Goal: Task Accomplishment & Management: Manage account settings

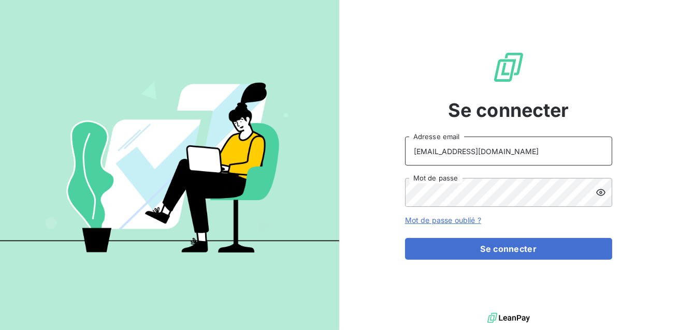
click at [476, 153] on input "[EMAIL_ADDRESS][DOMAIN_NAME]" at bounding box center [508, 151] width 207 height 29
type input "admin@bersay"
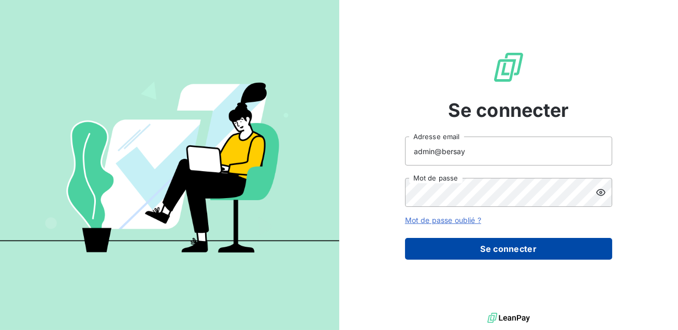
click at [479, 250] on button "Se connecter" at bounding box center [508, 249] width 207 height 22
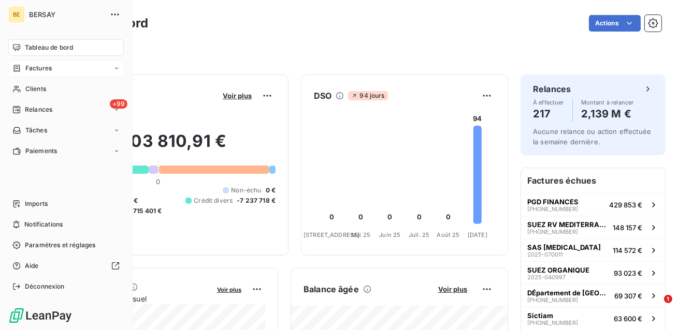
click at [19, 69] on icon at bounding box center [17, 68] width 6 height 7
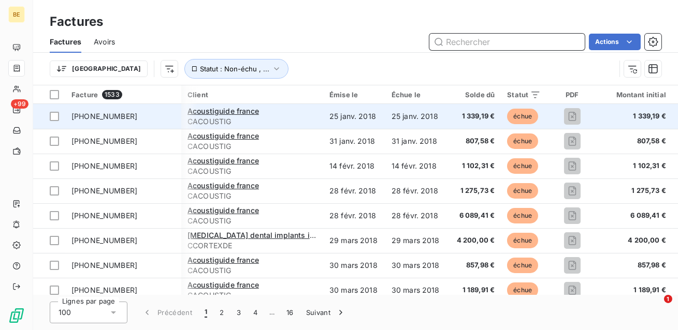
scroll to position [0, 142]
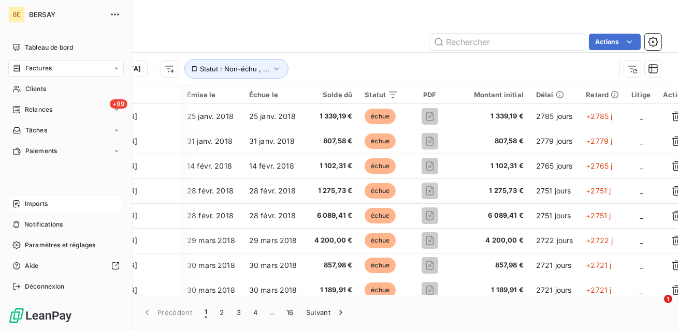
click at [34, 203] on span "Imports" at bounding box center [36, 203] width 23 height 9
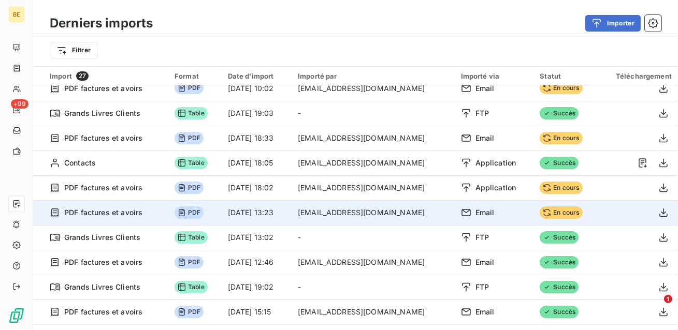
scroll to position [5, 0]
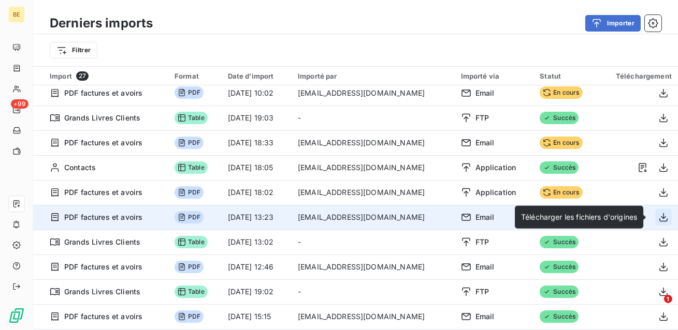
click at [658, 218] on icon "button" at bounding box center [663, 217] width 10 height 10
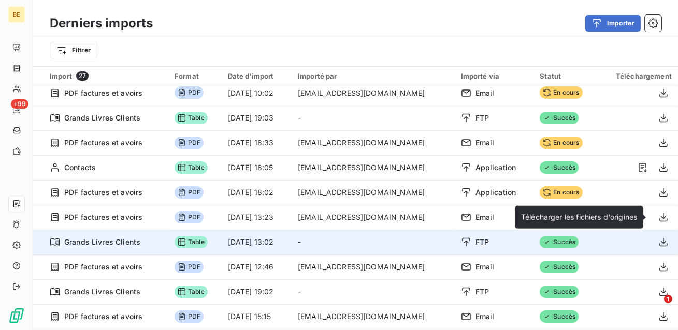
click at [592, 243] on td "Succès" at bounding box center [565, 242] width 64 height 25
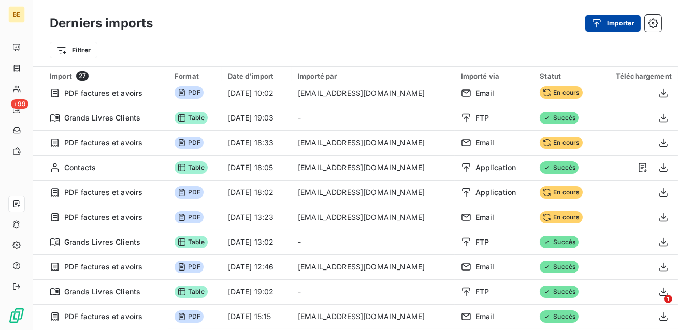
click at [605, 27] on div "button" at bounding box center [599, 23] width 16 height 10
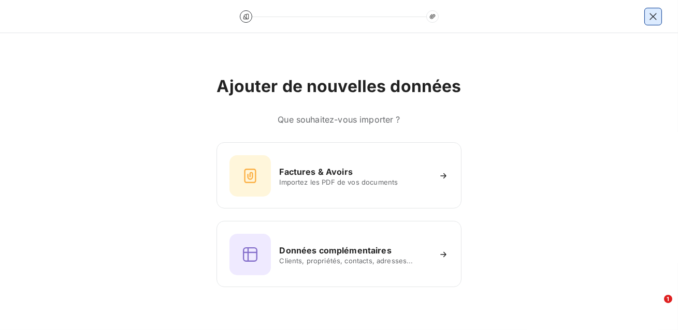
click at [652, 20] on icon "button" at bounding box center [653, 16] width 10 height 10
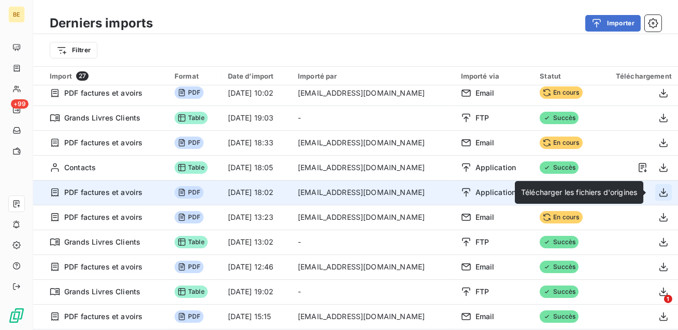
click at [660, 193] on icon "button" at bounding box center [663, 192] width 10 height 10
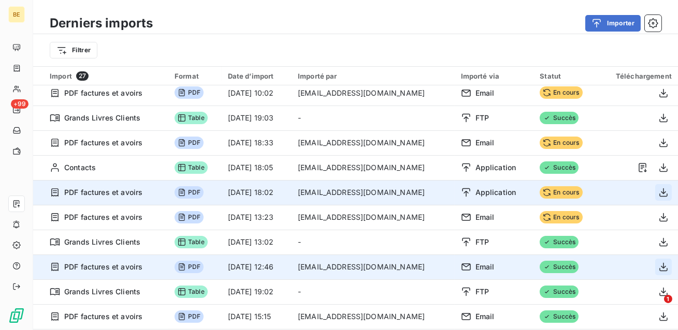
click at [661, 264] on icon "button" at bounding box center [663, 267] width 10 height 10
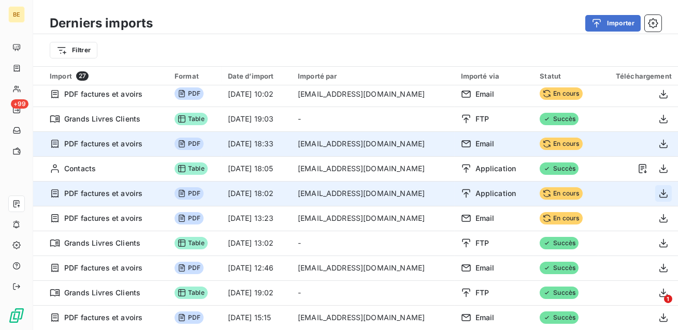
scroll to position [0, 0]
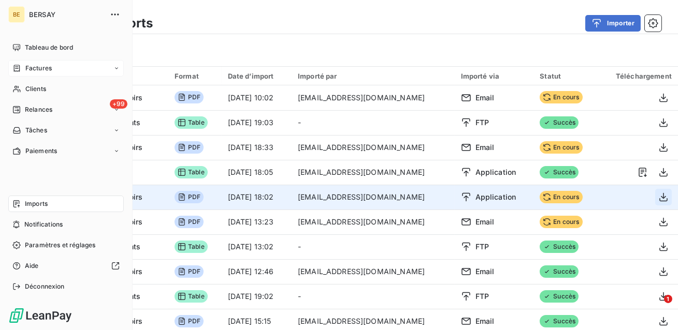
click at [29, 68] on span "Factures" at bounding box center [38, 68] width 26 height 9
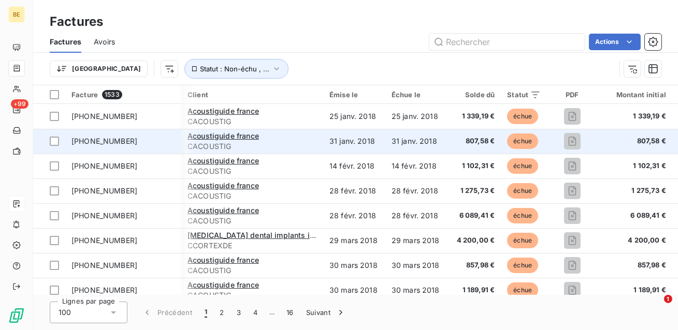
scroll to position [0, 142]
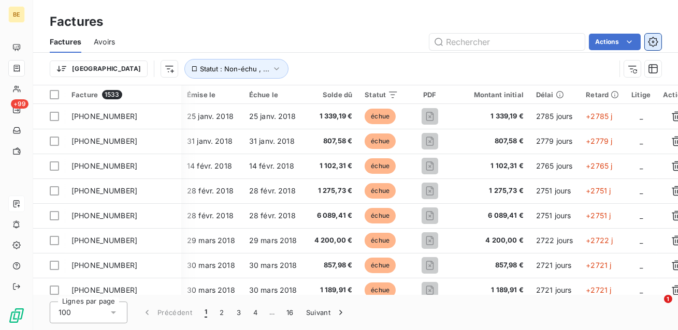
click at [654, 42] on icon "button" at bounding box center [653, 42] width 10 height 10
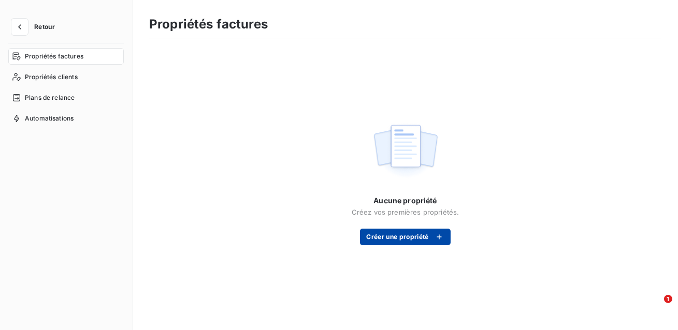
click at [412, 242] on button "Créer une propriété" at bounding box center [405, 237] width 90 height 17
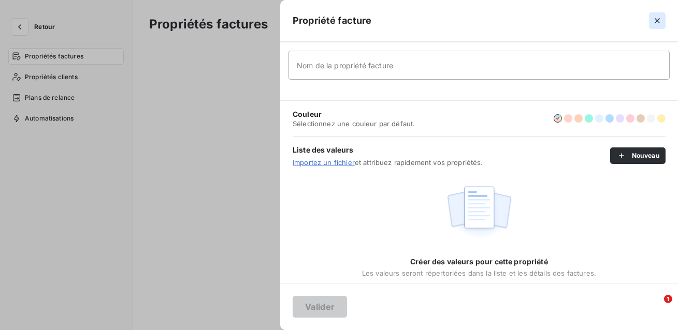
click at [658, 17] on icon "button" at bounding box center [657, 21] width 10 height 10
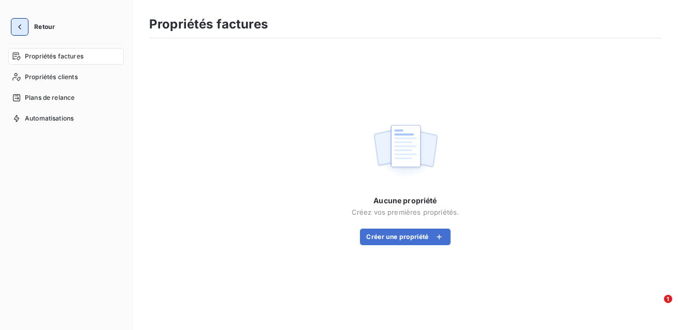
click at [19, 30] on icon "button" at bounding box center [19, 27] width 10 height 10
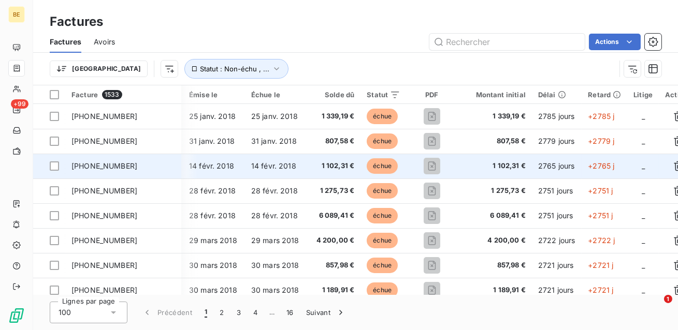
scroll to position [0, 142]
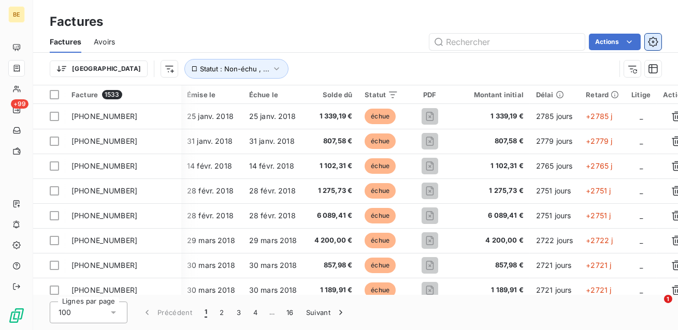
click at [653, 41] on icon "button" at bounding box center [653, 41] width 3 height 3
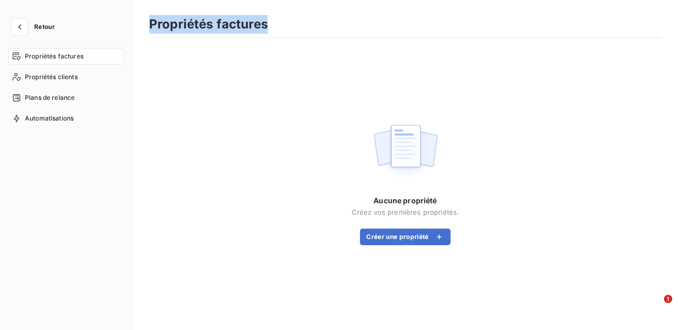
drag, startPoint x: 268, startPoint y: 30, endPoint x: 152, endPoint y: 28, distance: 115.5
click at [152, 28] on div "Propriétés factures" at bounding box center [405, 28] width 512 height 22
click at [401, 239] on button "Créer une propriété" at bounding box center [405, 237] width 90 height 17
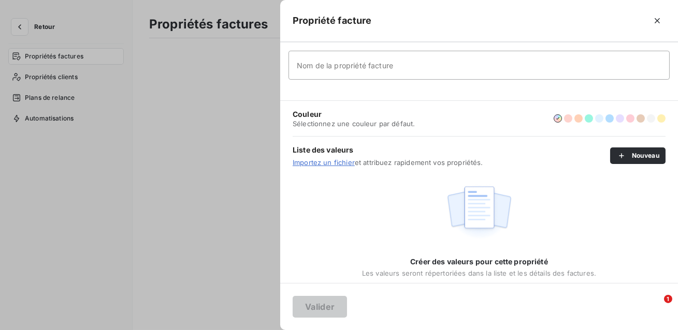
click at [369, 67] on input "Nom de la propriété facture" at bounding box center [478, 65] width 381 height 29
click at [309, 66] on input "Nom de la propriété facture" at bounding box center [478, 65] width 381 height 29
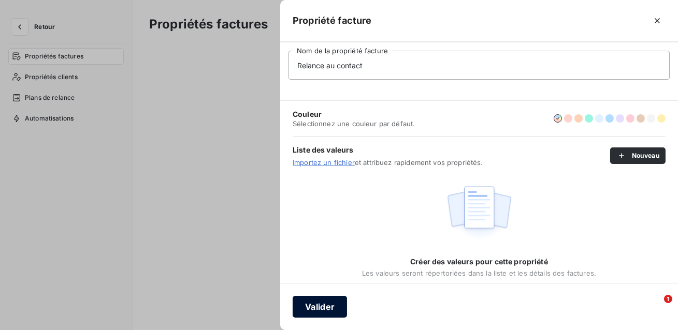
type input "Relance au contact"
click at [323, 307] on button "Valider" at bounding box center [320, 307] width 54 height 22
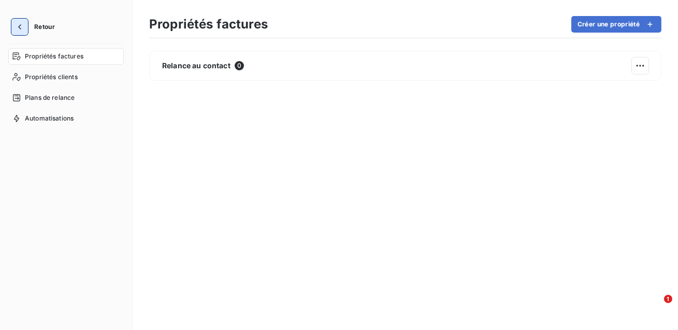
click at [23, 30] on icon "button" at bounding box center [19, 27] width 10 height 10
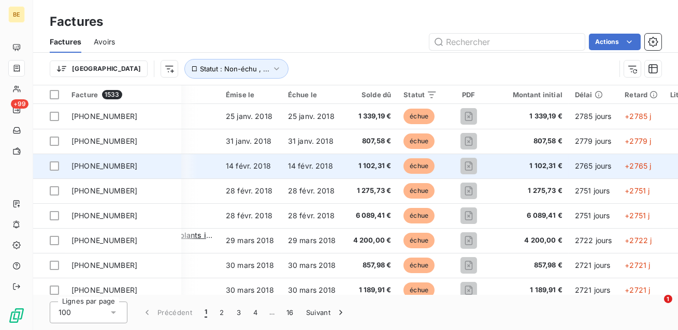
scroll to position [0, 231]
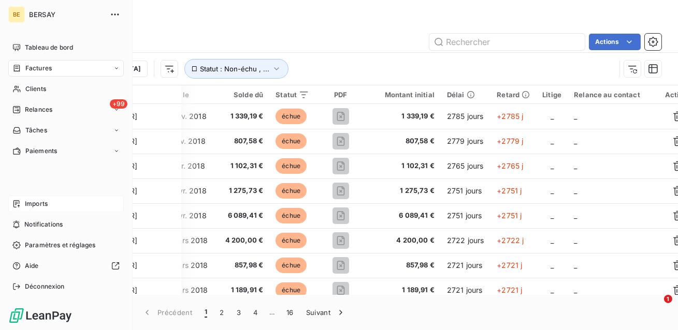
click at [20, 205] on icon at bounding box center [16, 204] width 8 height 8
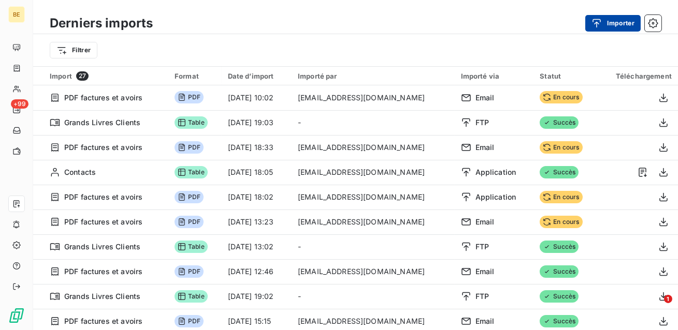
click at [616, 24] on button "Importer" at bounding box center [612, 23] width 55 height 17
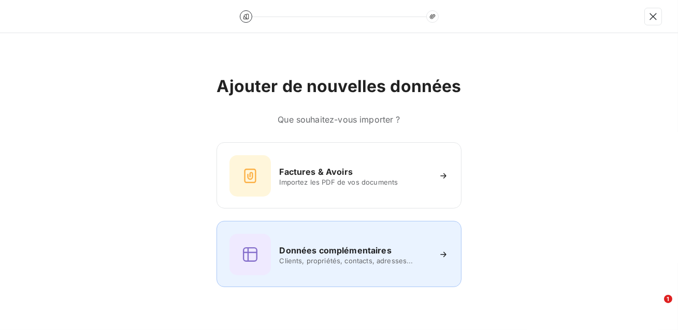
click at [347, 249] on h6 "Données complémentaires" at bounding box center [335, 250] width 112 height 12
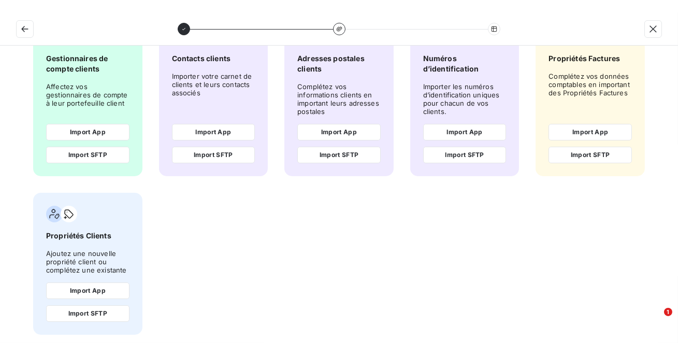
scroll to position [98, 0]
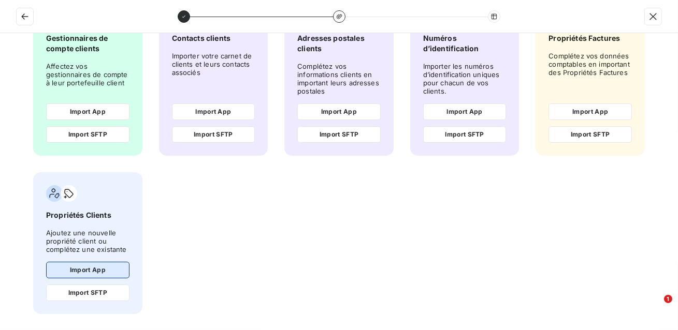
click at [81, 269] on button "Import App" at bounding box center [87, 270] width 83 height 17
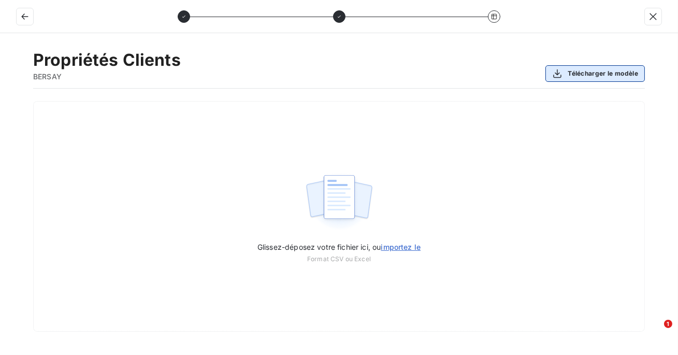
click at [579, 73] on button "Télécharger le modèle" at bounding box center [594, 73] width 99 height 17
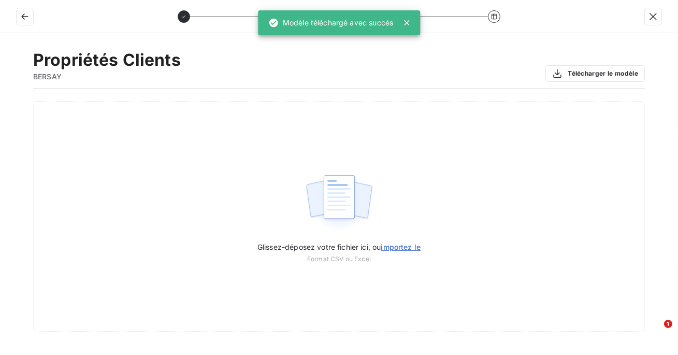
click at [456, 52] on div "Propriétés Clients BERSAY Télécharger le modèle" at bounding box center [339, 69] width 612 height 39
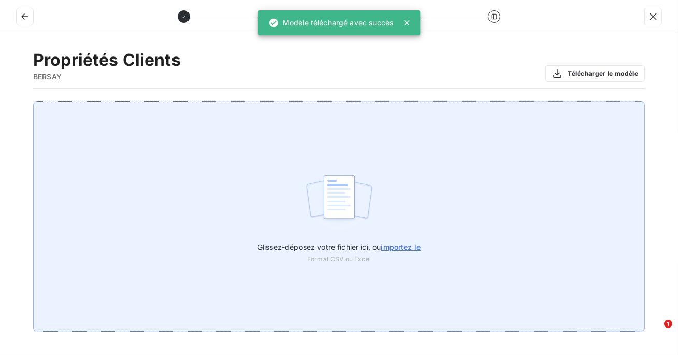
click at [396, 216] on div "Glissez-déposez votre fichier ici, ou importez le Format CSV ou Excel" at bounding box center [339, 216] width 612 height 230
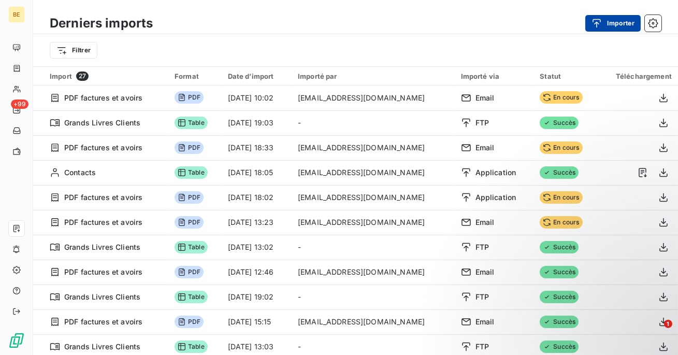
click at [612, 21] on button "Importer" at bounding box center [612, 23] width 55 height 17
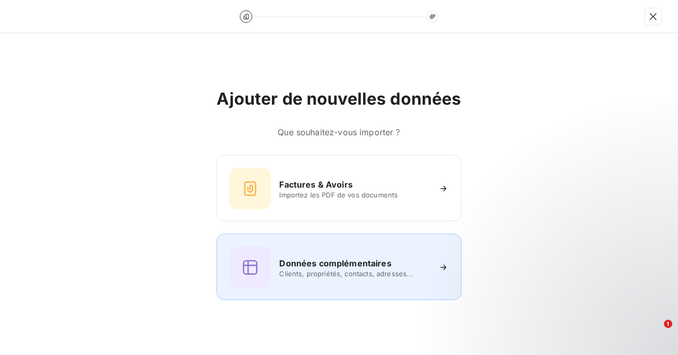
click at [334, 261] on h6 "Données complémentaires" at bounding box center [335, 263] width 112 height 12
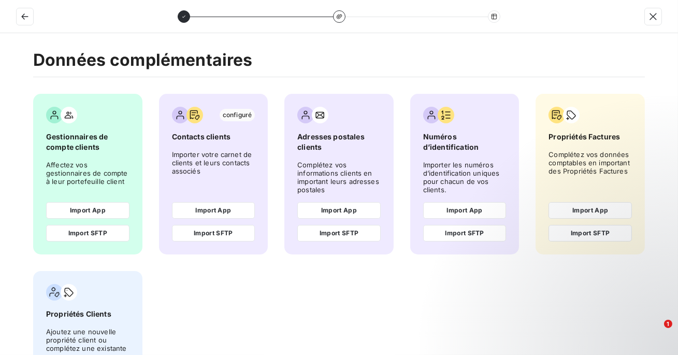
scroll to position [74, 0]
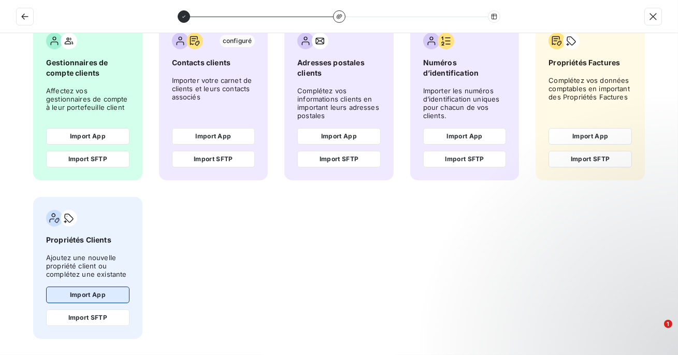
click at [93, 291] on button "Import App" at bounding box center [87, 294] width 83 height 17
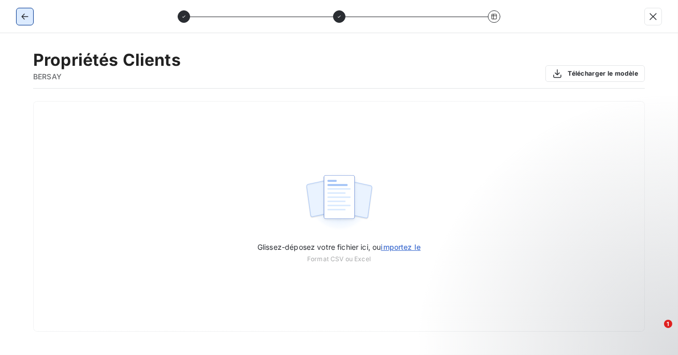
click at [25, 23] on button "button" at bounding box center [25, 16] width 17 height 17
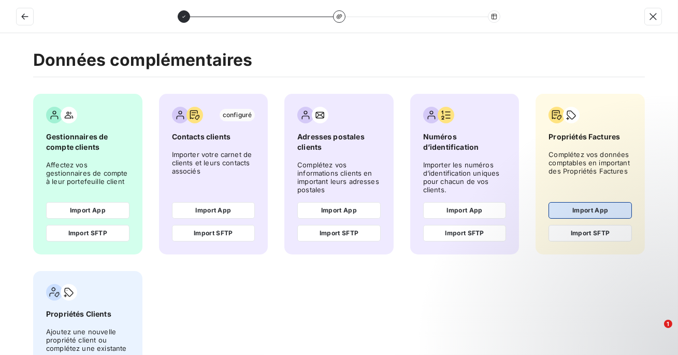
click at [592, 212] on button "Import App" at bounding box center [589, 210] width 83 height 17
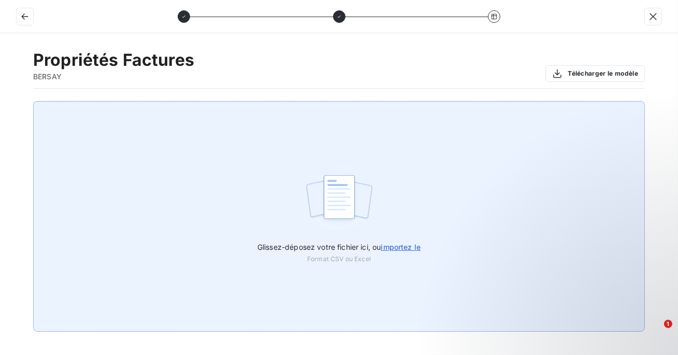
click at [444, 209] on div "Glissez-déposez votre fichier ici, ou importez le Format CSV ou Excel" at bounding box center [339, 216] width 612 height 230
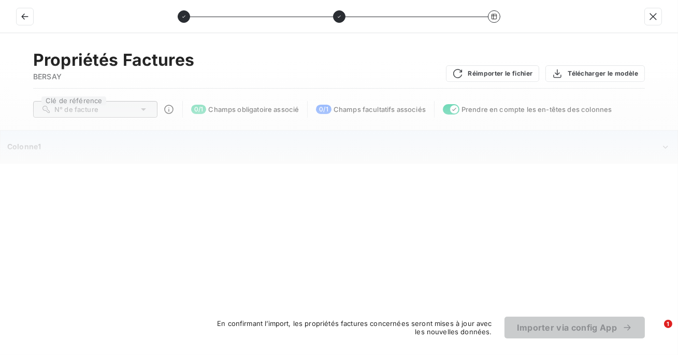
click at [478, 152] on div "Colonne1" at bounding box center [339, 147] width 676 height 32
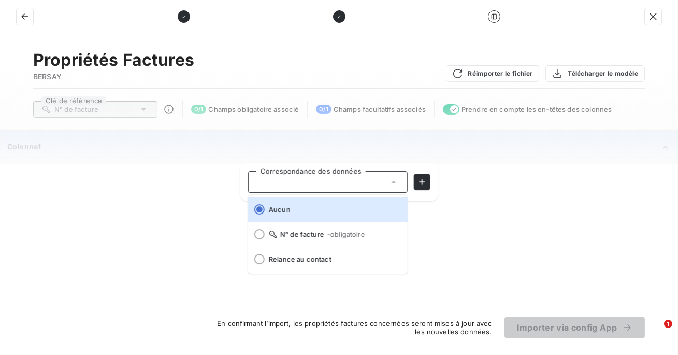
click at [441, 150] on div "Colonne1" at bounding box center [333, 146] width 653 height 10
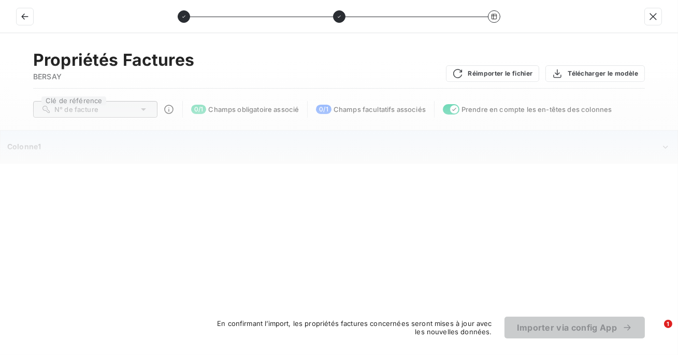
click at [322, 139] on div "Colonne1" at bounding box center [339, 147] width 676 height 32
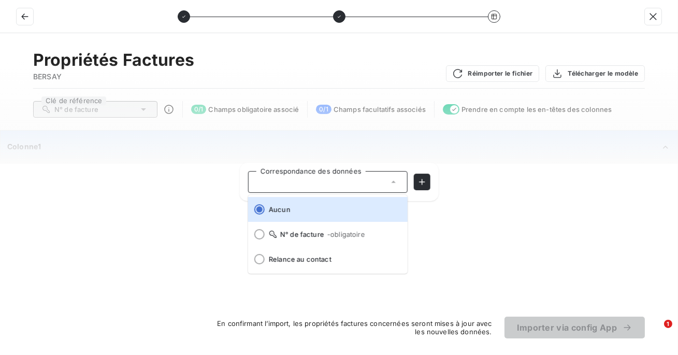
click at [126, 153] on div "Colonne1" at bounding box center [339, 147] width 676 height 32
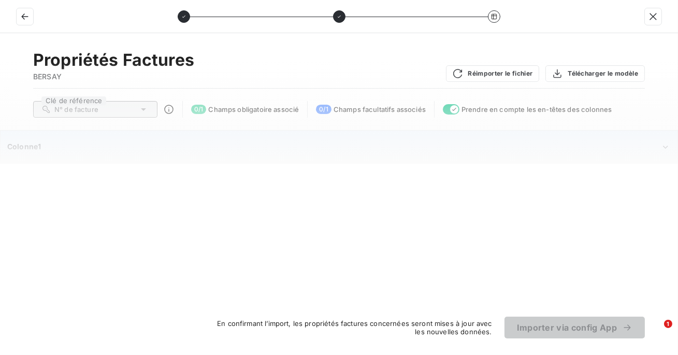
click at [667, 150] on icon "Colonne1" at bounding box center [665, 147] width 10 height 10
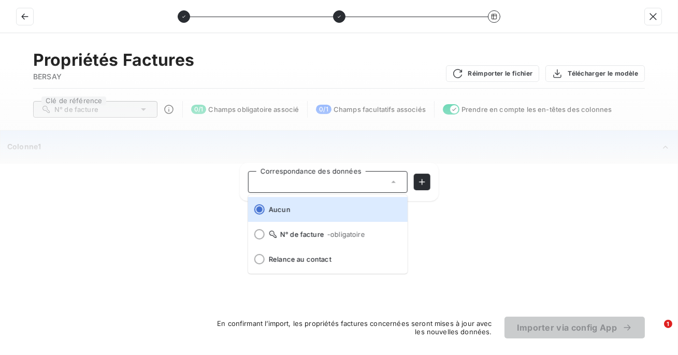
click at [612, 202] on div "Propriétés Factures BERSAY Réimporter le fichier Télécharger le modèle Clé de r…" at bounding box center [339, 194] width 678 height 322
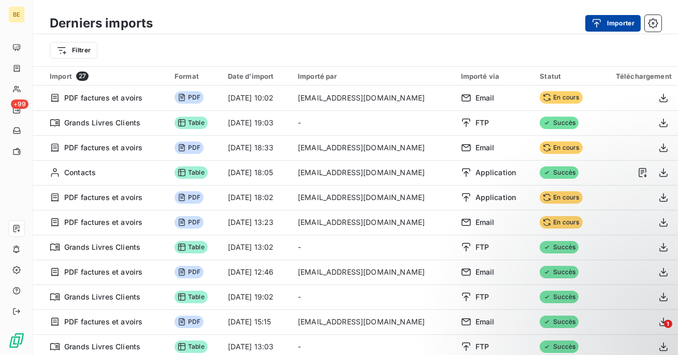
click at [603, 21] on div "button" at bounding box center [599, 23] width 16 height 10
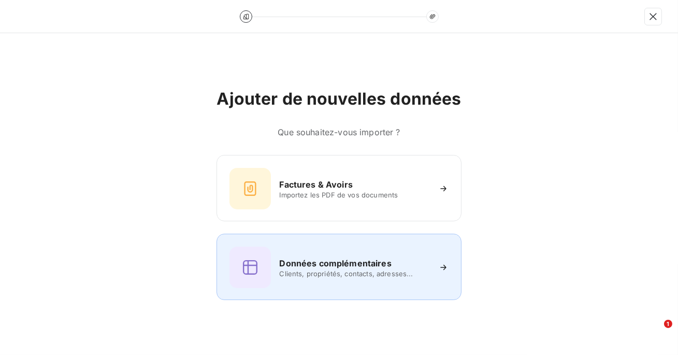
click at [364, 256] on div "Données complémentaires Clients, propriétés, contacts, adresses..." at bounding box center [338, 266] width 219 height 41
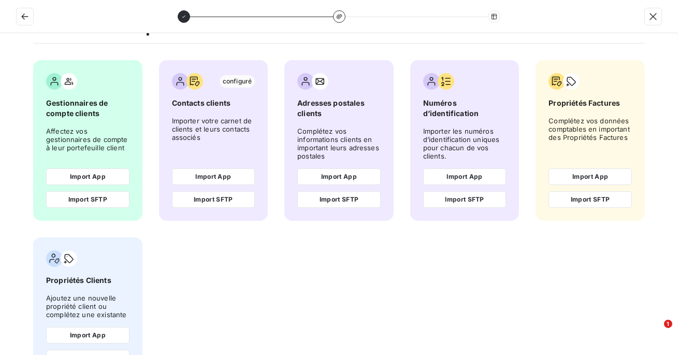
scroll to position [34, 0]
click at [585, 176] on button "Import App" at bounding box center [589, 176] width 83 height 17
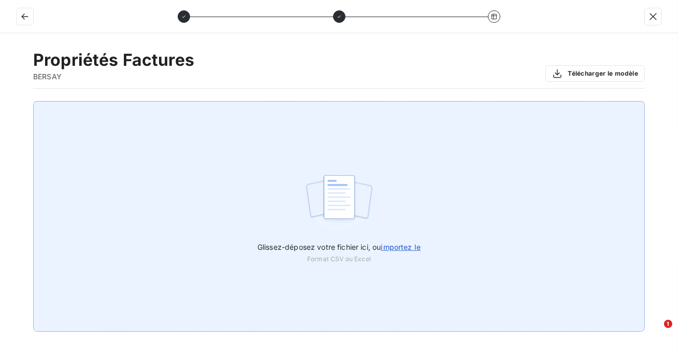
click at [410, 245] on span "importez le" at bounding box center [401, 246] width 40 height 9
click at [1, 101] on input "Glissez-déposez votre fichier ici, ou importez le" at bounding box center [0, 101] width 1 height 1
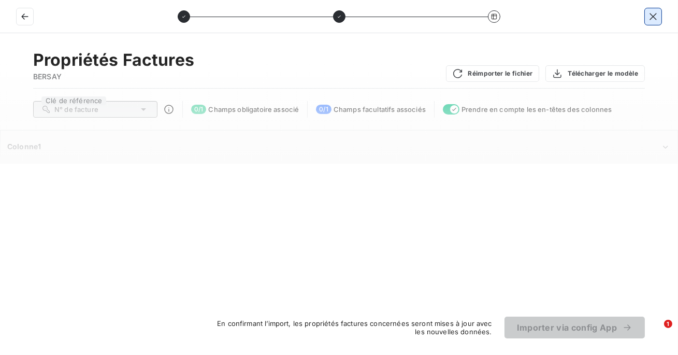
click at [654, 17] on icon "button" at bounding box center [653, 16] width 10 height 10
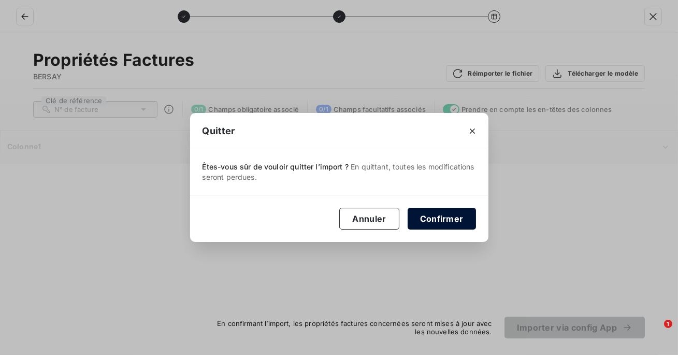
click at [436, 222] on button "Confirmer" at bounding box center [442, 219] width 68 height 22
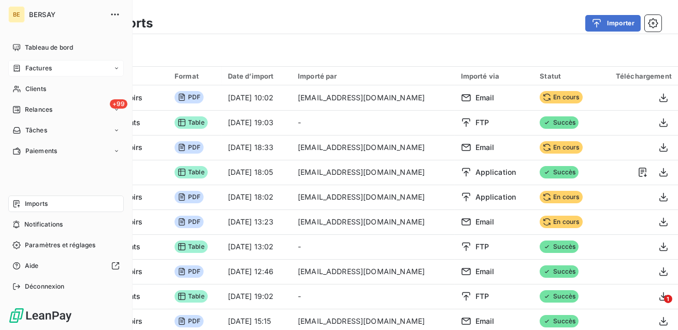
click at [67, 65] on div "Factures" at bounding box center [65, 68] width 115 height 17
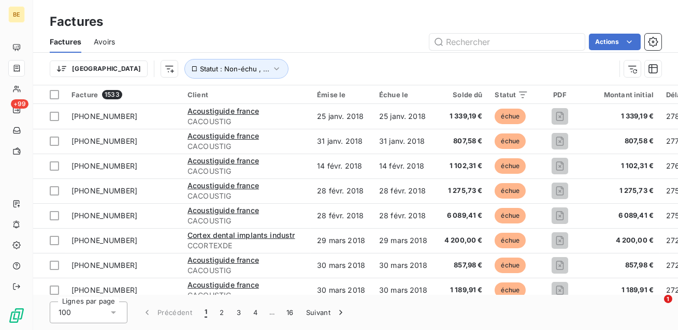
click at [373, 54] on div "Trier Statut : Non-échu , ..." at bounding box center [356, 69] width 612 height 32
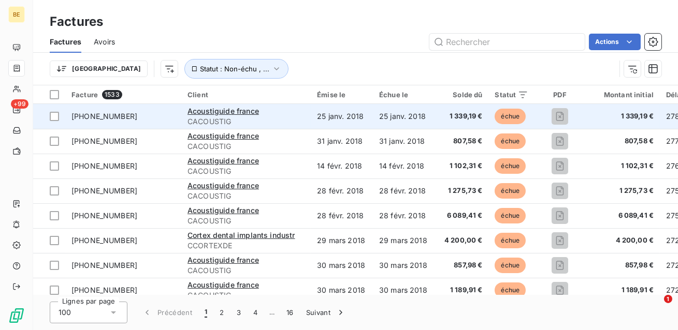
click at [300, 121] on td "Acoustiguide france CACOUSTIG" at bounding box center [245, 116] width 129 height 25
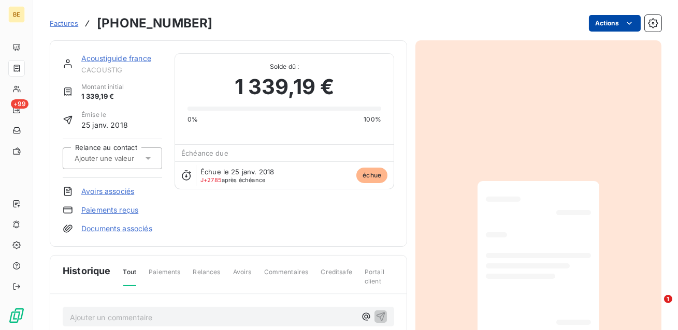
click at [610, 20] on html "BE +99 Factures 2018-01-085 Actions Acoustiguide france CACOUSTIG Montant initi…" at bounding box center [339, 165] width 678 height 330
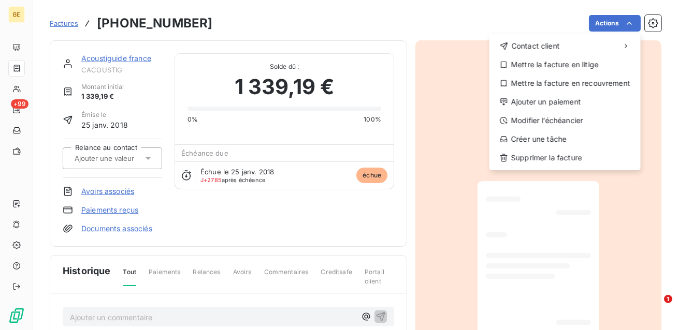
click at [17, 91] on html "BE +99 Factures 2018-01-085 Actions Contact client Mettre la facture en litige …" at bounding box center [339, 165] width 678 height 330
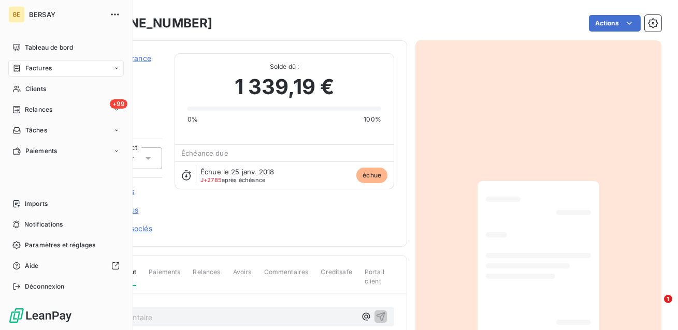
click at [17, 91] on icon at bounding box center [16, 89] width 9 height 8
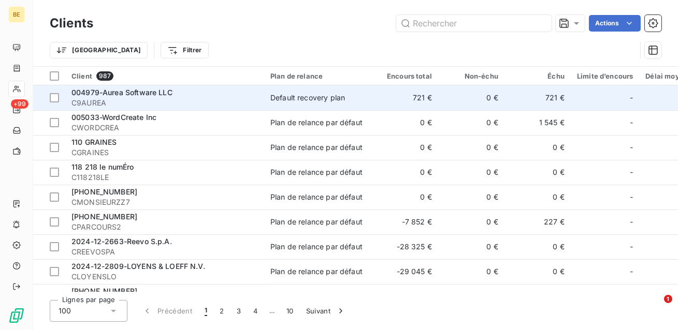
click at [380, 99] on td "721 €" at bounding box center [405, 97] width 66 height 25
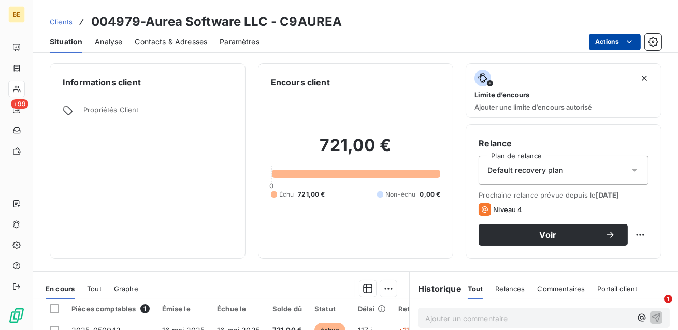
click at [605, 38] on html "BE +99 Clients 004979-Aurea Software LLC - C9AUREA Situation Analyse Contacts &…" at bounding box center [339, 165] width 678 height 330
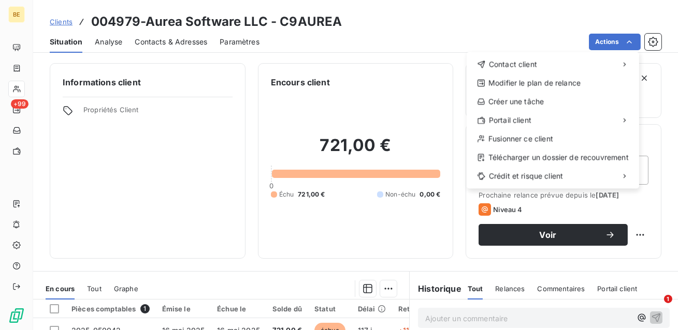
click at [385, 5] on html "BE +99 Clients 004979-Aurea Software LLC - C9AUREA Situation Analyse Contacts &…" at bounding box center [339, 165] width 678 height 330
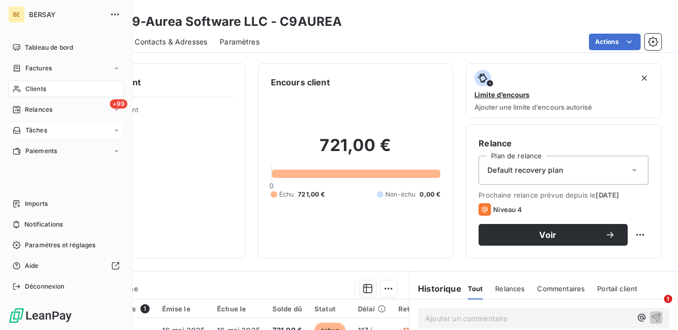
click at [34, 132] on span "Tâches" at bounding box center [36, 130] width 22 height 9
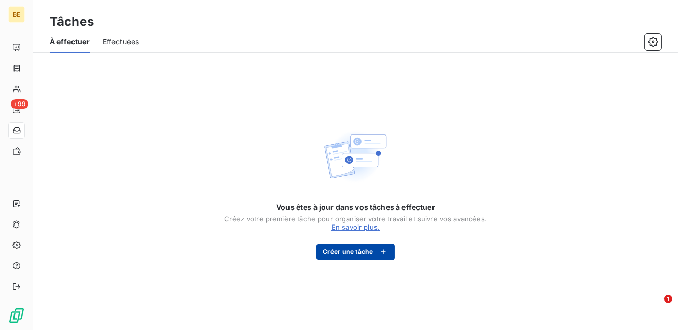
click at [357, 253] on button "Créer une tâche" at bounding box center [355, 252] width 78 height 17
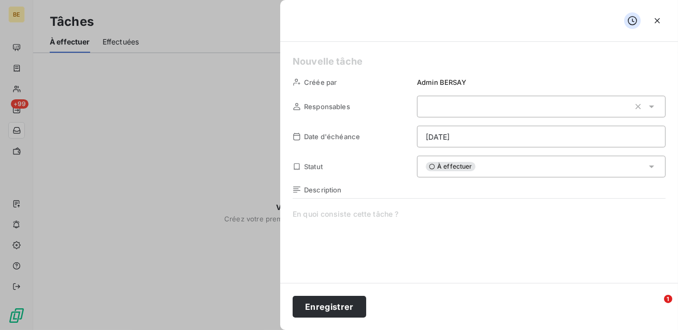
click at [455, 106] on div at bounding box center [541, 107] width 249 height 22
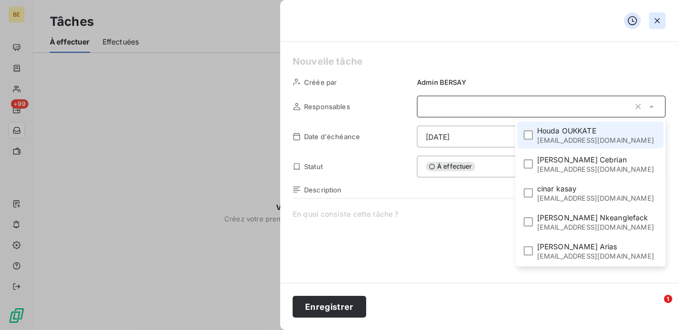
click at [659, 19] on icon "button" at bounding box center [657, 21] width 10 height 10
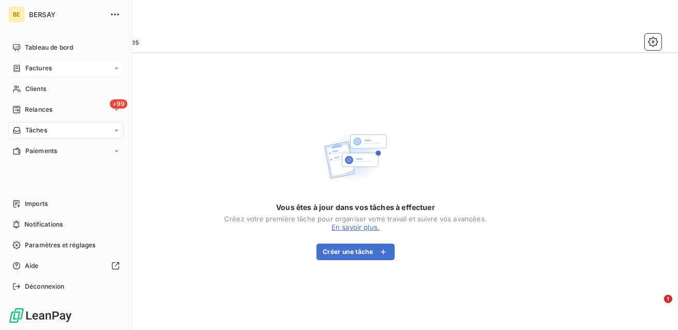
click at [21, 70] on icon at bounding box center [16, 68] width 9 height 8
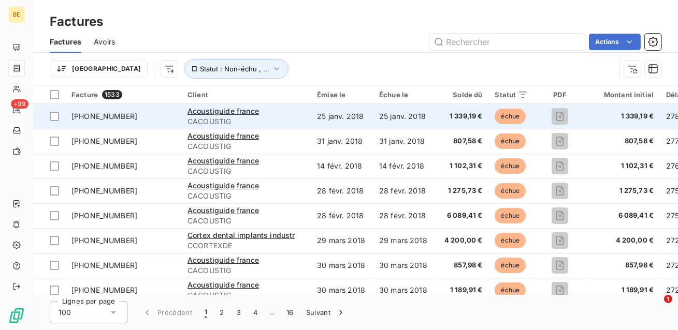
click at [296, 124] on span "CACOUSTIG" at bounding box center [245, 122] width 117 height 10
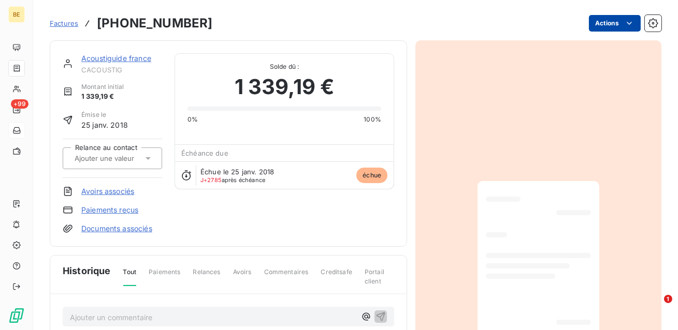
click at [621, 27] on html "BE +99 Factures 2018-01-085 Actions Acoustiguide france CACOUSTIG Montant initi…" at bounding box center [339, 165] width 678 height 330
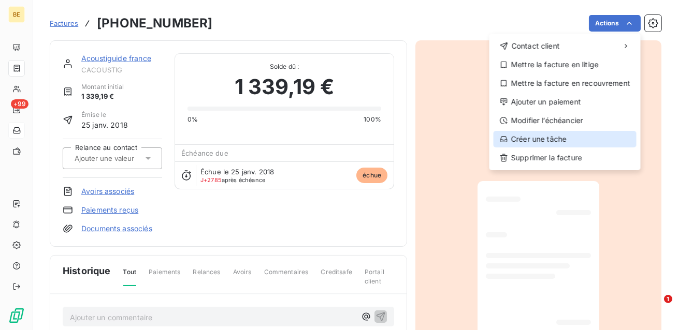
click at [558, 137] on div "Créer une tâche" at bounding box center [565, 139] width 143 height 17
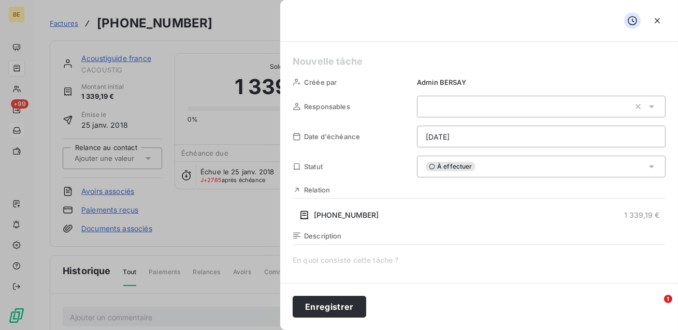
click at [550, 108] on div at bounding box center [541, 107] width 249 height 22
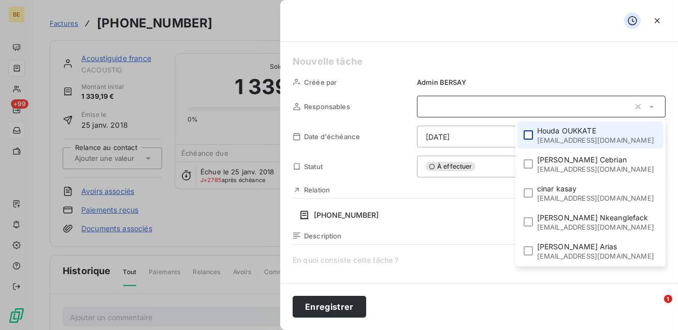
click at [531, 133] on div at bounding box center [528, 134] width 9 height 9
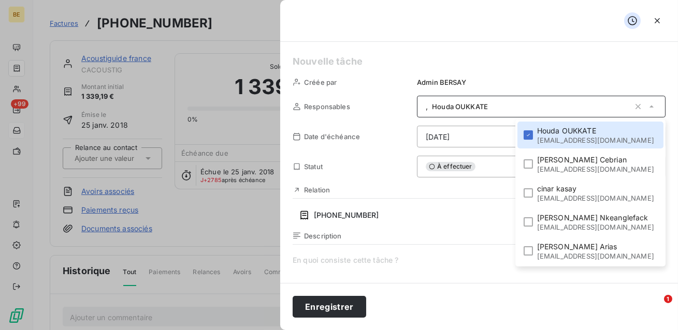
click at [402, 115] on div "Responsables , Houda OUKKATE Houda OUKKATE houkkate@bersay.com Olivier Cebrian …" at bounding box center [479, 107] width 373 height 22
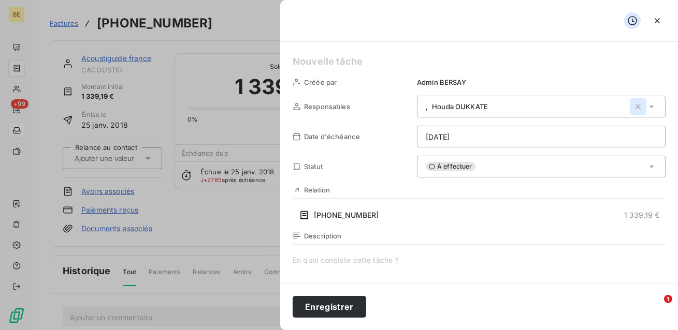
click at [633, 107] on icon "button" at bounding box center [638, 106] width 10 height 10
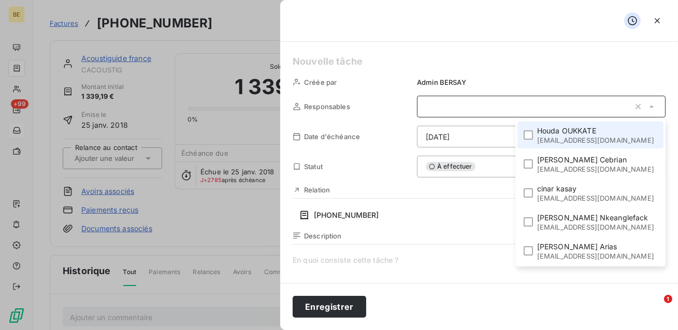
click at [514, 74] on div "Créée par Admin BERSAY Responsables Houda OUKKATE houkkate@bersay.com Olivier C…" at bounding box center [479, 162] width 398 height 241
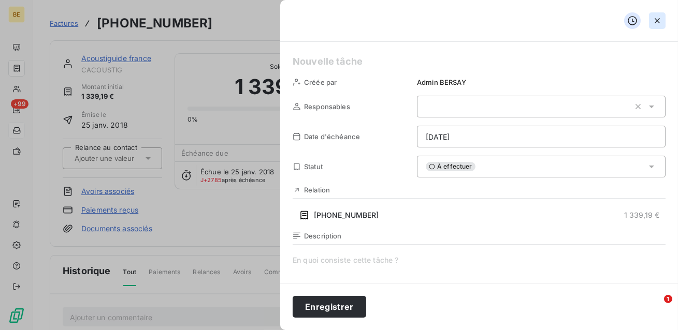
click at [652, 20] on icon "button" at bounding box center [657, 21] width 10 height 10
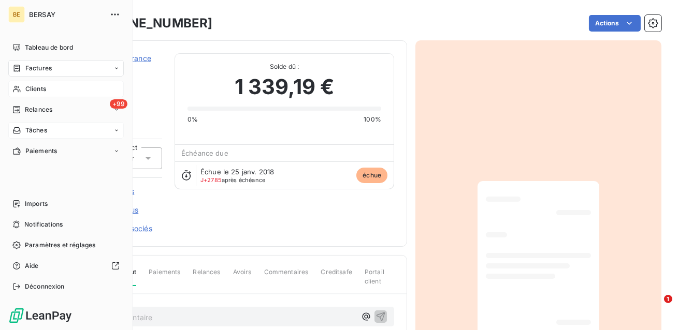
click at [15, 95] on div "Clients" at bounding box center [65, 89] width 115 height 17
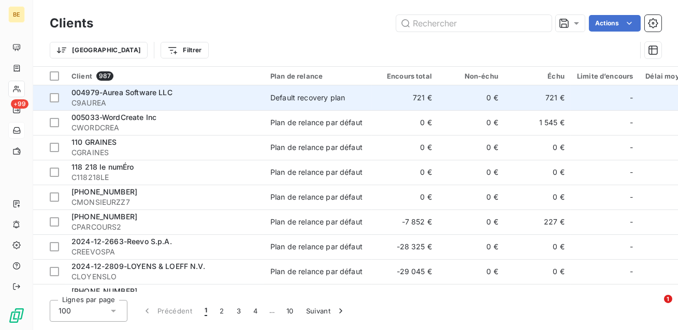
click at [459, 97] on td "0 €" at bounding box center [471, 97] width 66 height 25
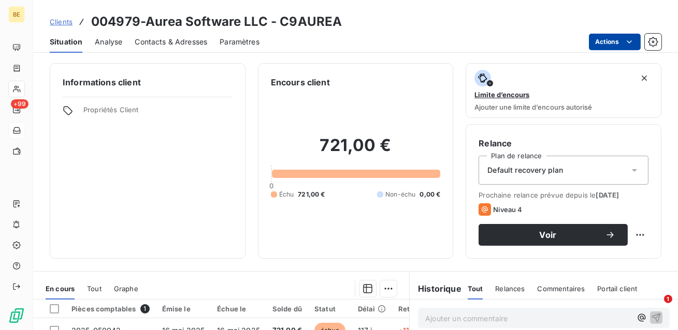
click at [605, 42] on html "BE +99 Clients 004979-Aurea Software LLC - C9AUREA Situation Analyse Contacts &…" at bounding box center [339, 165] width 678 height 330
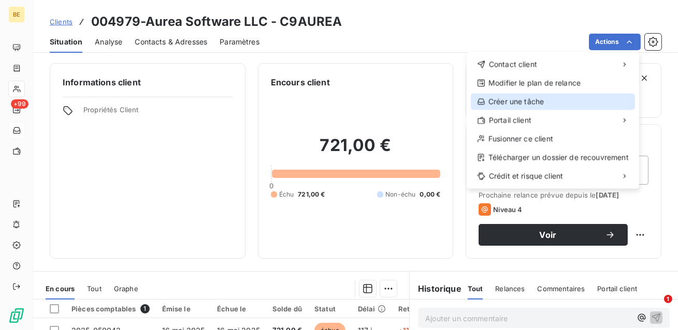
click at [542, 104] on div "Créer une tâche" at bounding box center [553, 101] width 164 height 17
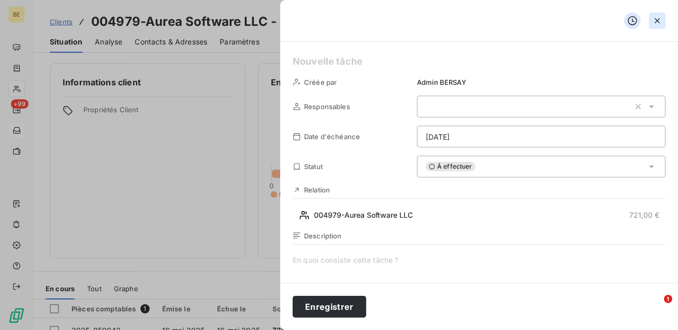
click at [660, 14] on button "button" at bounding box center [657, 20] width 17 height 17
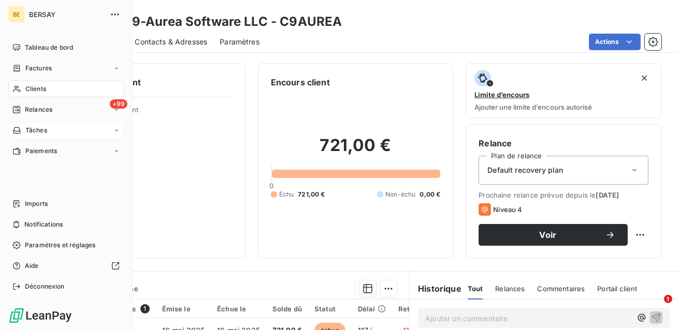
click at [24, 130] on div "Tâches" at bounding box center [29, 130] width 35 height 9
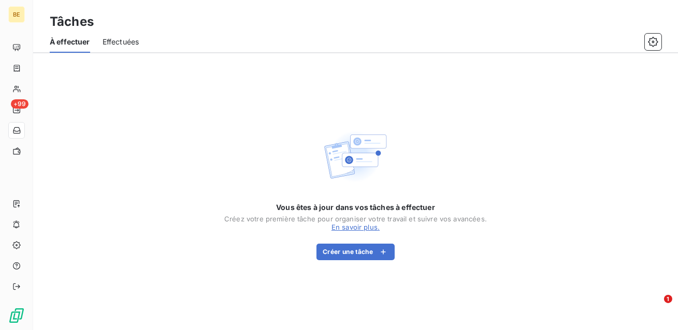
click at [130, 40] on span "Effectuées" at bounding box center [121, 42] width 37 height 10
